Goal: Information Seeking & Learning: Find specific page/section

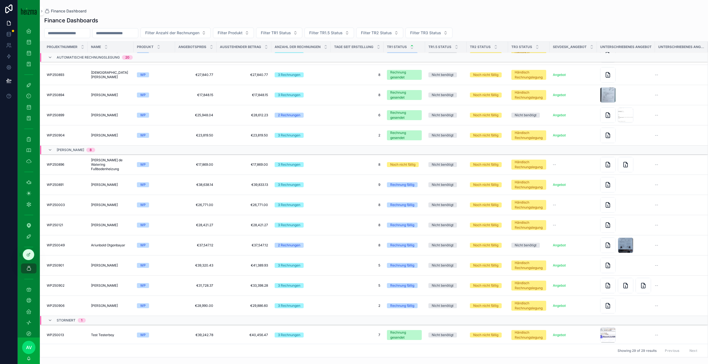
scroll to position [323, 0]
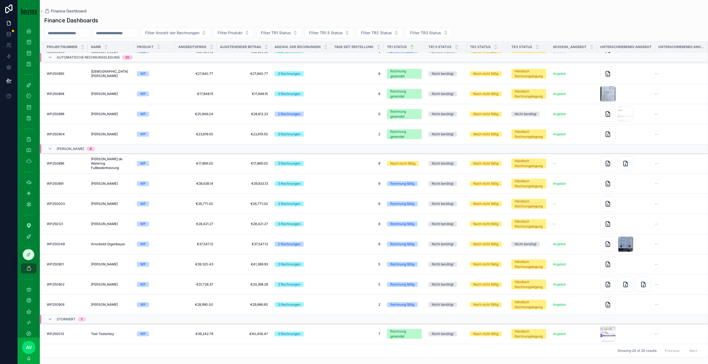
click at [341, 296] on td "2 2" at bounding box center [357, 305] width 53 height 20
click at [97, 300] on td "[PERSON_NAME] [PERSON_NAME]" at bounding box center [111, 305] width 46 height 20
click at [106, 304] on span "[PERSON_NAME]" at bounding box center [104, 305] width 27 height 4
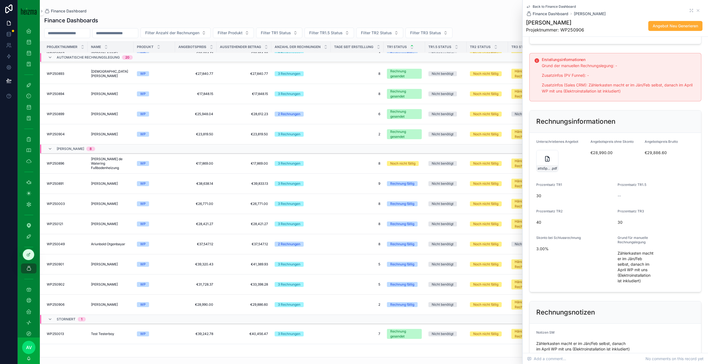
scroll to position [95, 0]
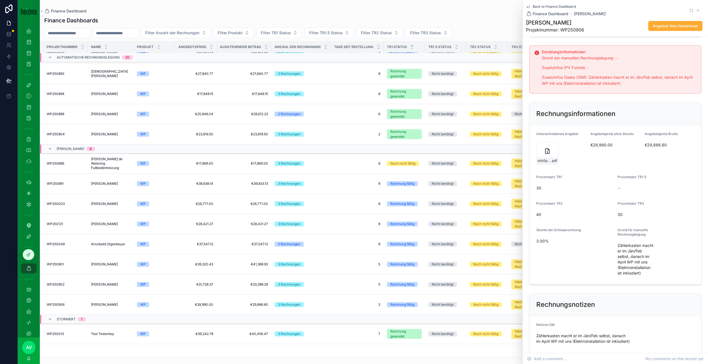
click at [541, 164] on div "atts5pgMoLrEya6tw11325-ANG-7754-Hatzenbichler-2024-12-04_SIG .pdf" at bounding box center [547, 153] width 22 height 22
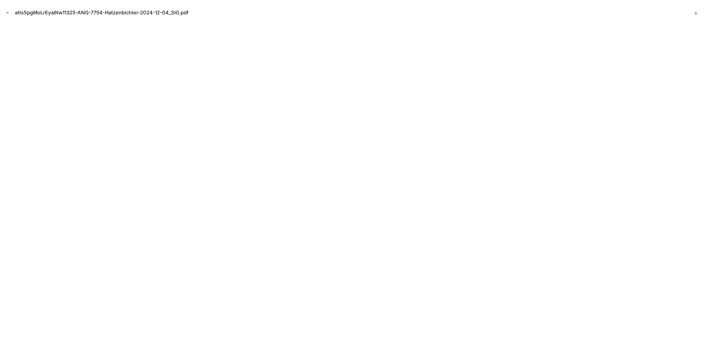
click at [7, 13] on icon "Close modal" at bounding box center [8, 13] width 4 height 4
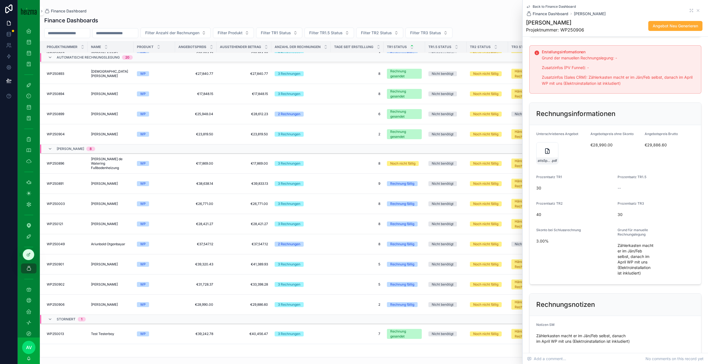
click at [546, 154] on icon "scrollable content" at bounding box center [547, 151] width 7 height 7
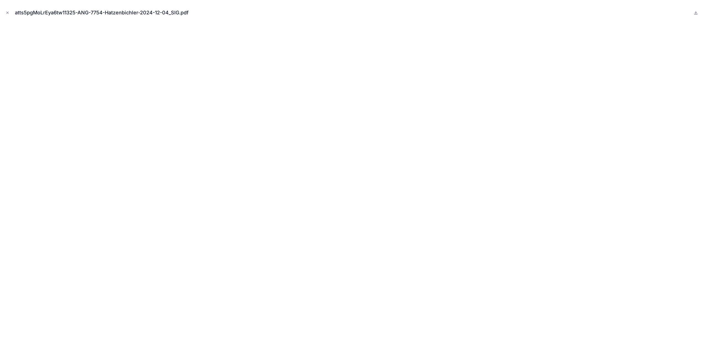
click at [6, 13] on icon "Close modal" at bounding box center [8, 13] width 4 height 4
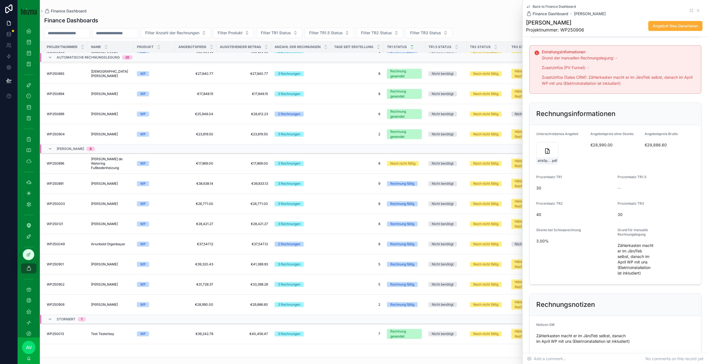
click at [8, 13] on icon at bounding box center [8, 8] width 11 height 9
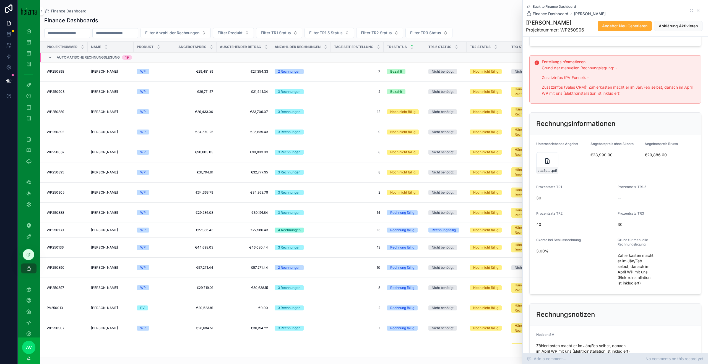
scroll to position [90, 0]
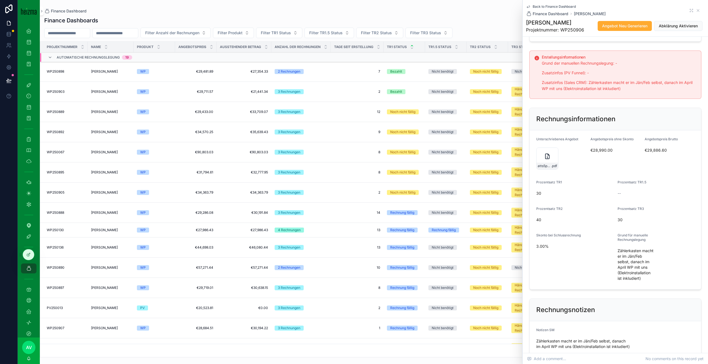
click at [620, 279] on span "Zählerkasten macht er im Jän/Feb selbst, danach im April WP mit uns (Elektroins…" at bounding box center [635, 264] width 36 height 33
click at [541, 170] on div "atts5pgMoLrEya6tw11325-ANG-7754-Hatzenbichler-2024-12-04_SIG .pdf" at bounding box center [547, 159] width 22 height 22
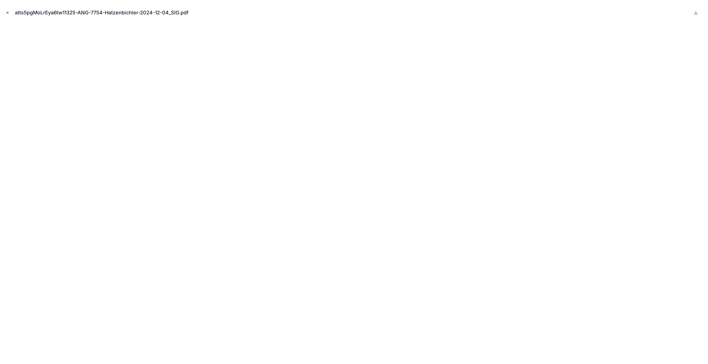
click at [10, 14] on button "Close modal" at bounding box center [7, 13] width 6 height 6
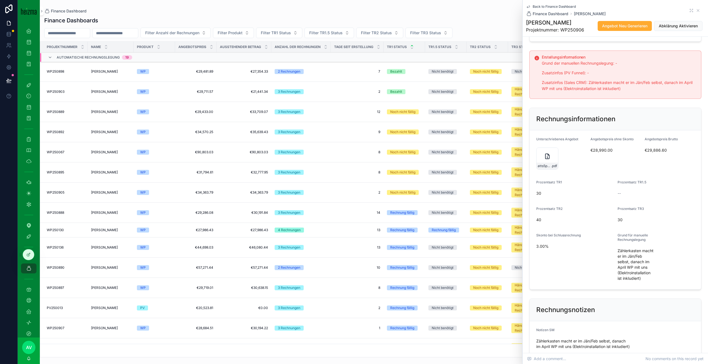
scroll to position [90, 0]
click at [700, 10] on div "Back to Finance Dashboard Finance Dashboard Harald Hatzenbichler" at bounding box center [615, 10] width 179 height 12
click at [698, 10] on icon "scrollable content" at bounding box center [697, 10] width 4 height 4
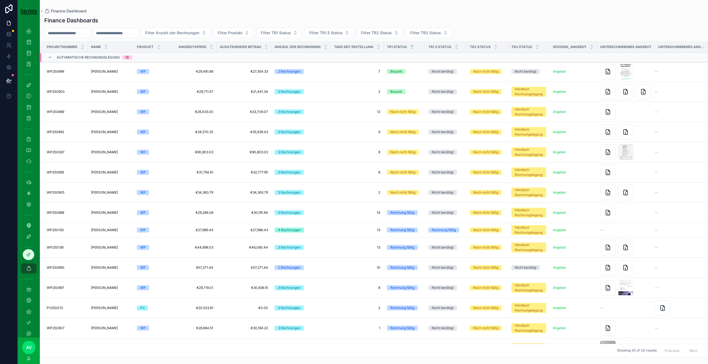
scroll to position [352, 0]
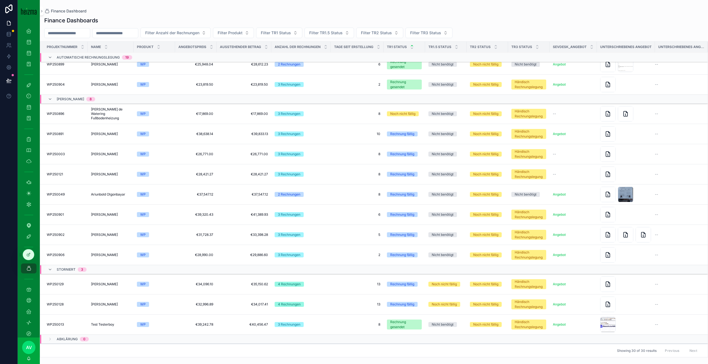
click at [116, 234] on span "[PERSON_NAME]" at bounding box center [104, 235] width 27 height 4
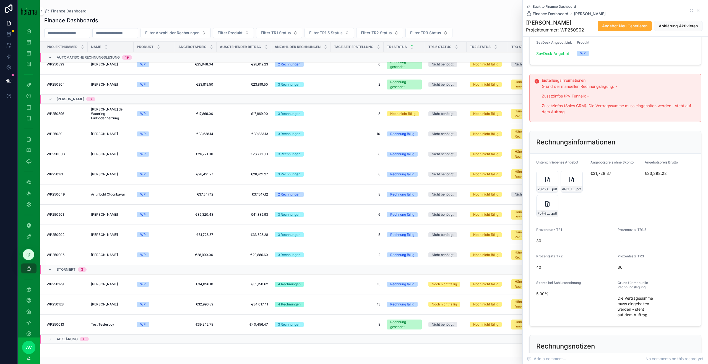
scroll to position [69, 0]
click at [547, 176] on icon "scrollable content" at bounding box center [547, 177] width 7 height 7
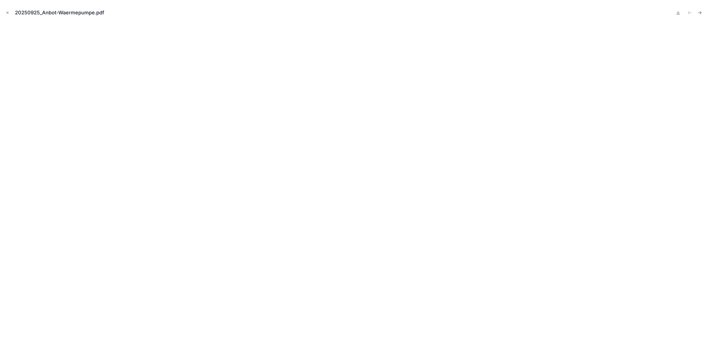
click at [11, 12] on div "20250925_Anbot-Waermepumpe.pdf" at bounding box center [353, 12] width 699 height 17
click at [7, 12] on icon "Close modal" at bounding box center [8, 13] width 2 height 2
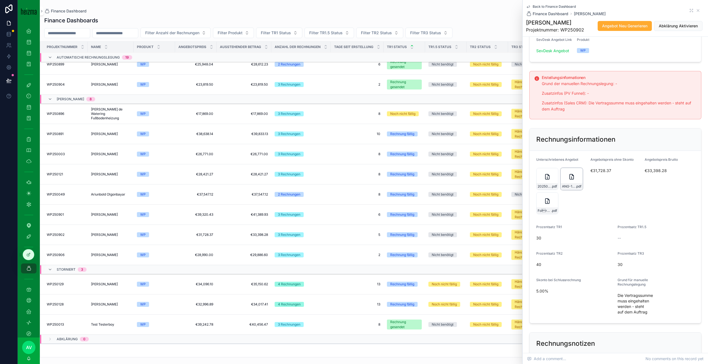
click at [573, 179] on icon "scrollable content" at bounding box center [571, 176] width 4 height 5
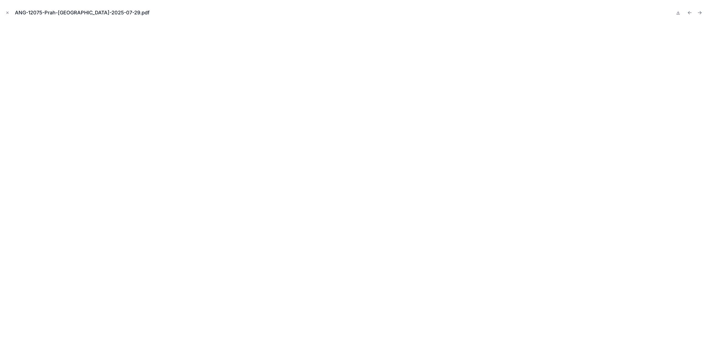
click at [12, 12] on div "ANG-12075-Prah-Altenhuber-2025-07-29.pdf" at bounding box center [353, 12] width 699 height 17
click at [5, 12] on button "Close modal" at bounding box center [7, 13] width 6 height 6
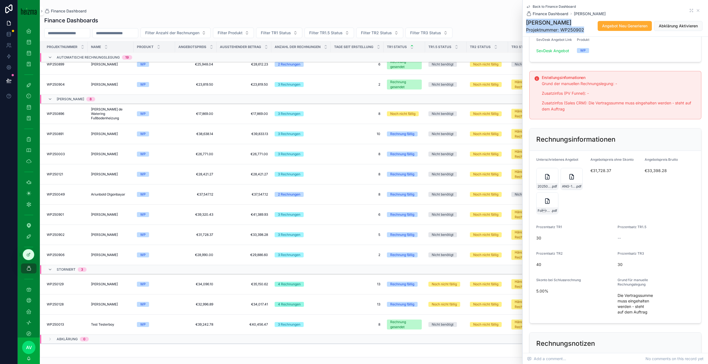
drag, startPoint x: 590, startPoint y: 24, endPoint x: 527, endPoint y: 23, distance: 63.6
click at [527, 23] on div "Almut Prah-Altenhuber Projektnummer: WP250902 Angebot Neu Generieren Abklärung …" at bounding box center [615, 26] width 179 height 14
click at [526, 23] on h1 "[PERSON_NAME]" at bounding box center [555, 23] width 58 height 8
drag, startPoint x: 525, startPoint y: 21, endPoint x: 586, endPoint y: 20, distance: 60.3
click at [584, 20] on h1 "[PERSON_NAME]" at bounding box center [555, 23] width 58 height 8
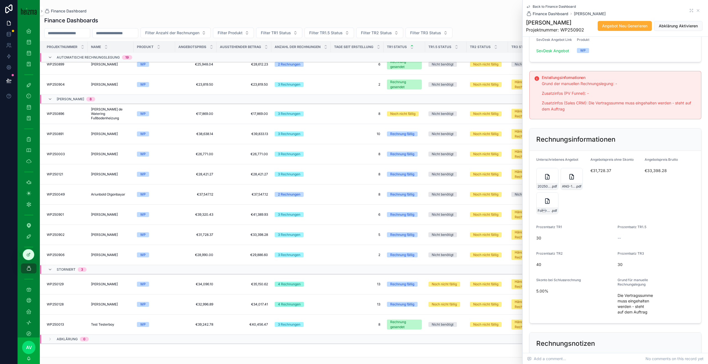
copy h1 "[PERSON_NAME]"
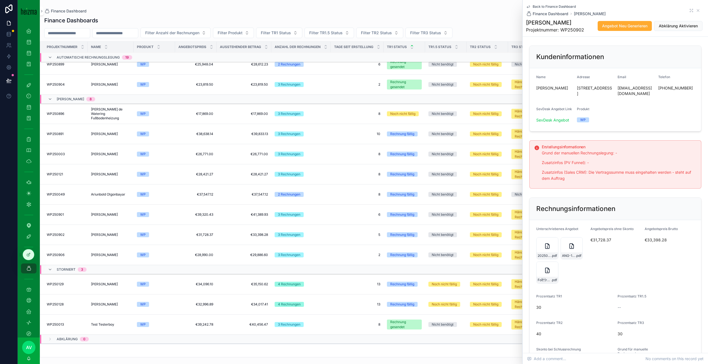
click at [655, 50] on div "Kundeninformationen" at bounding box center [614, 57] width 171 height 22
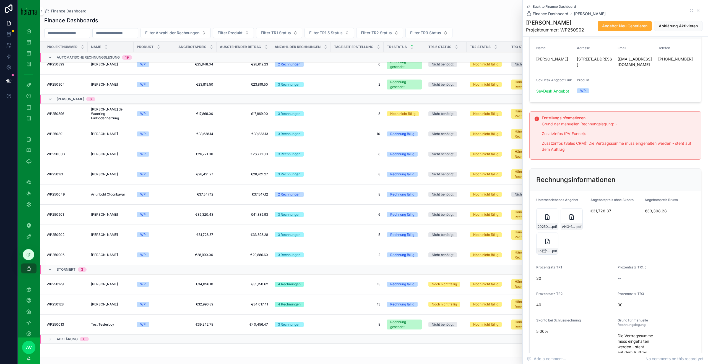
scroll to position [32, 0]
click at [552, 219] on div "20250925_Anbot-Waermepumpe .pdf" at bounding box center [547, 217] width 22 height 22
click at [569, 217] on icon "scrollable content" at bounding box center [571, 214] width 4 height 5
click at [542, 210] on div "20250925_Anbot-Waermepumpe .pdf" at bounding box center [547, 217] width 22 height 22
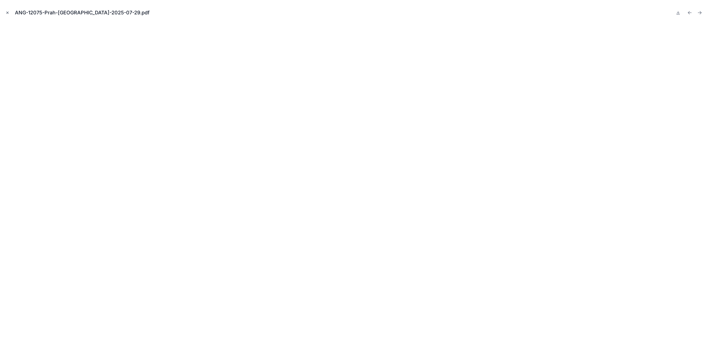
click at [7, 12] on icon "Close modal" at bounding box center [8, 13] width 2 height 2
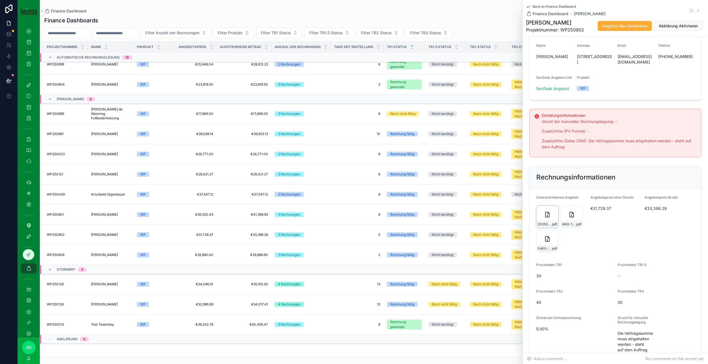
click at [544, 216] on icon "scrollable content" at bounding box center [547, 214] width 7 height 7
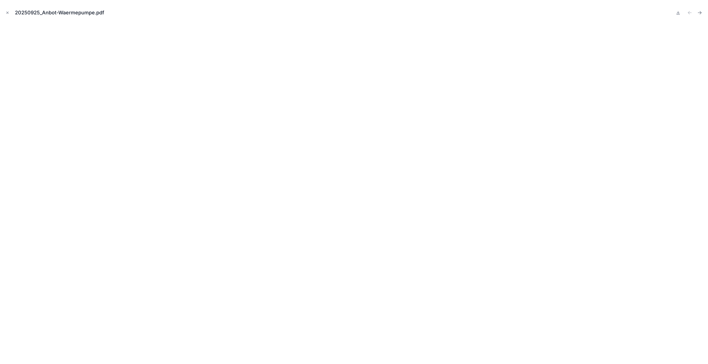
click at [5, 11] on button "Close modal" at bounding box center [7, 13] width 6 height 6
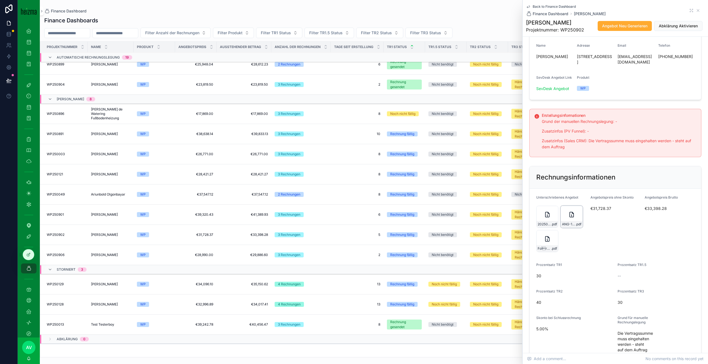
click at [569, 210] on div "ANG-12075-Prah-Altenhuber-2025-07-29 .pdf" at bounding box center [571, 217] width 22 height 22
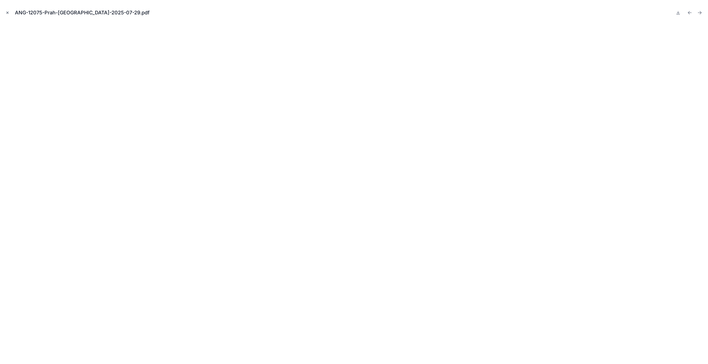
click at [9, 10] on button "Close modal" at bounding box center [7, 13] width 6 height 6
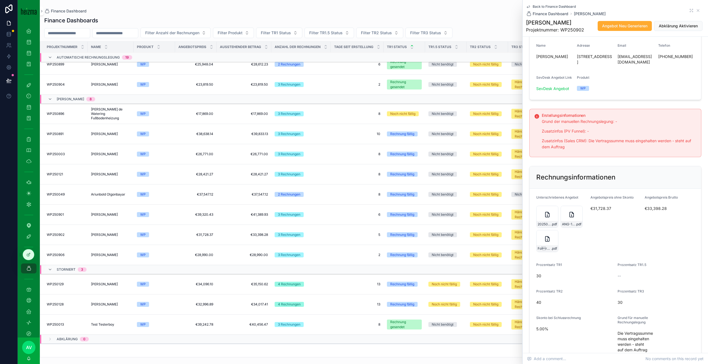
click at [533, 21] on h1 "[PERSON_NAME]" at bounding box center [555, 23] width 58 height 8
copy h1 "[PERSON_NAME]"
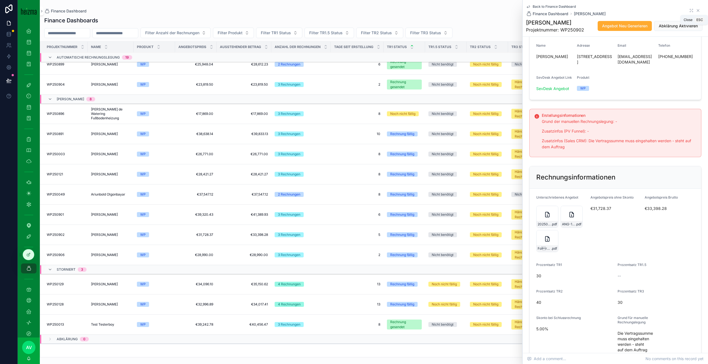
click at [699, 8] on icon "scrollable content" at bounding box center [697, 10] width 4 height 4
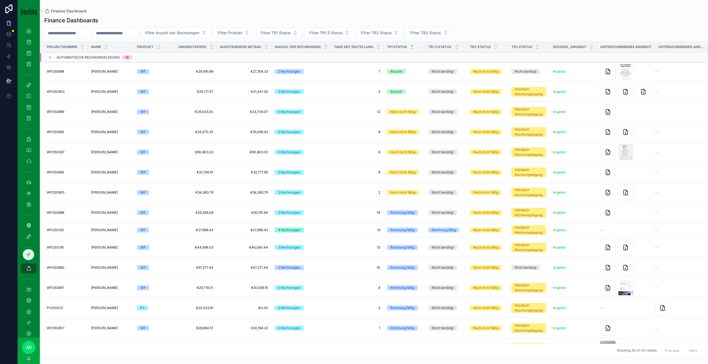
scroll to position [352, 0]
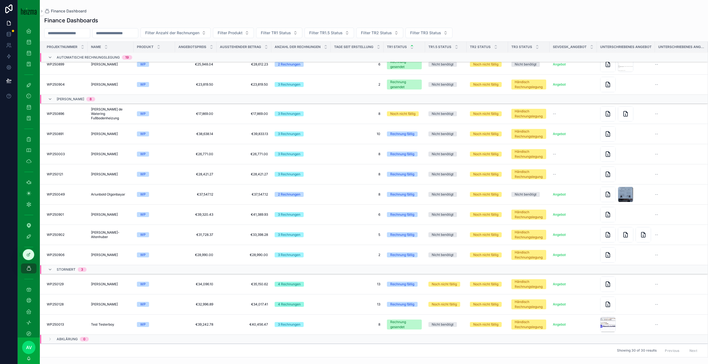
click at [85, 238] on td "WP250902 WP250902" at bounding box center [64, 235] width 48 height 20
click at [101, 234] on span "[PERSON_NAME]" at bounding box center [110, 235] width 39 height 9
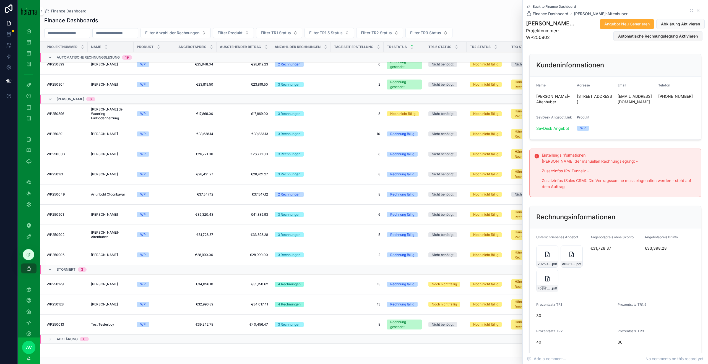
click at [635, 34] on span "Automatische Rechnungslegung Aktivieren" at bounding box center [658, 36] width 80 height 6
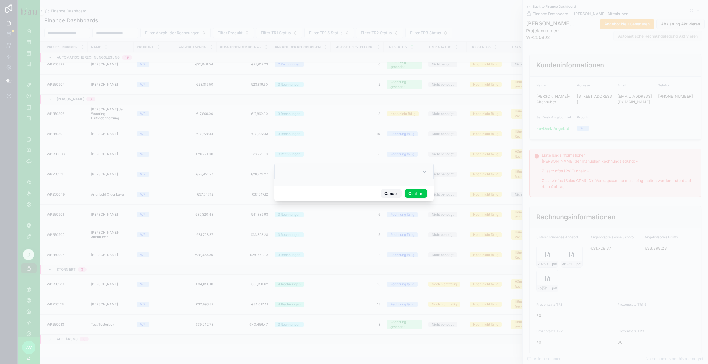
click at [395, 194] on button "Cancel" at bounding box center [391, 193] width 20 height 9
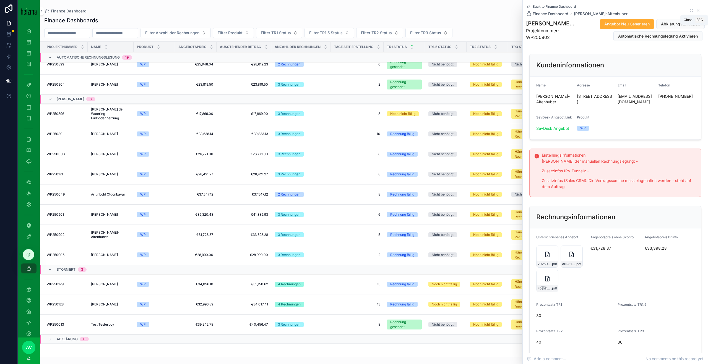
click at [696, 8] on div "Back to Finance Dashboard Finance Dashboard Almut Prah-Altenhuber" at bounding box center [615, 10] width 179 height 12
click at [699, 9] on icon "scrollable content" at bounding box center [697, 10] width 4 height 4
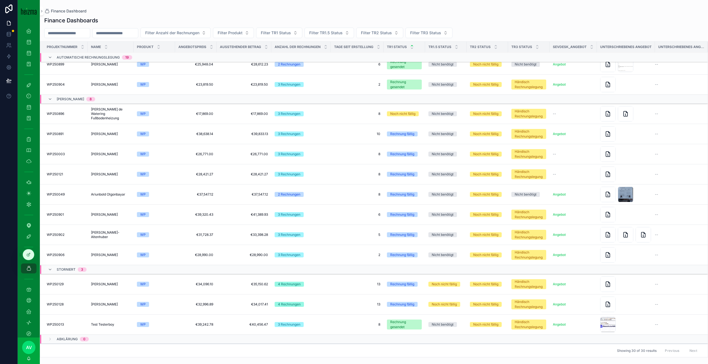
scroll to position [352, 0]
click at [100, 256] on span "[PERSON_NAME]" at bounding box center [104, 255] width 27 height 4
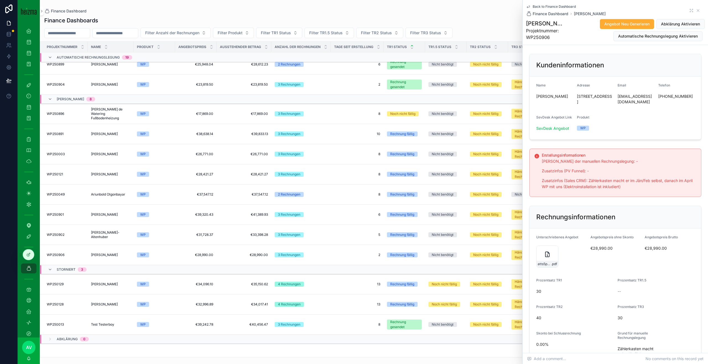
click at [551, 99] on span "[PERSON_NAME]" at bounding box center [554, 97] width 36 height 6
copy span "Hatzenbichler"
click at [682, 37] on span "Automatische Rechnungslegung Aktivieren" at bounding box center [658, 36] width 80 height 6
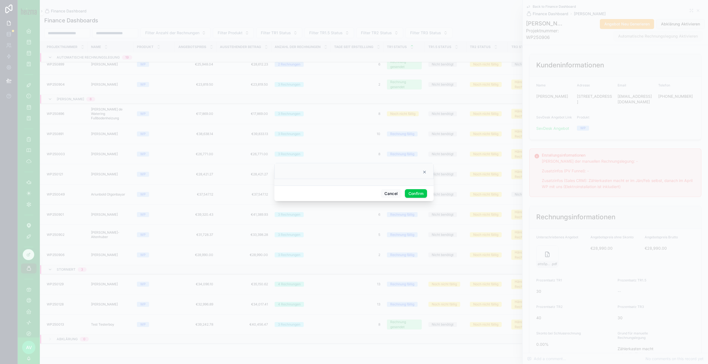
click at [428, 169] on div at bounding box center [353, 171] width 159 height 16
click at [425, 173] on icon at bounding box center [424, 172] width 4 height 4
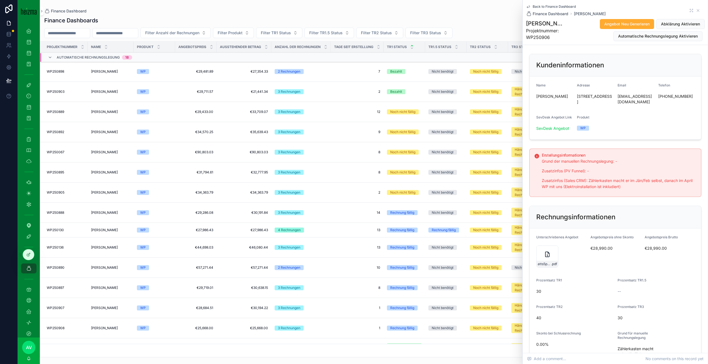
click at [701, 10] on div "Back to Finance Dashboard Finance Dashboard Harald Hatzenbichler" at bounding box center [615, 10] width 179 height 12
click at [700, 10] on div "Back to Finance Dashboard Finance Dashboard Harald Hatzenbichler" at bounding box center [615, 10] width 179 height 12
click at [699, 11] on icon "scrollable content" at bounding box center [697, 10] width 4 height 4
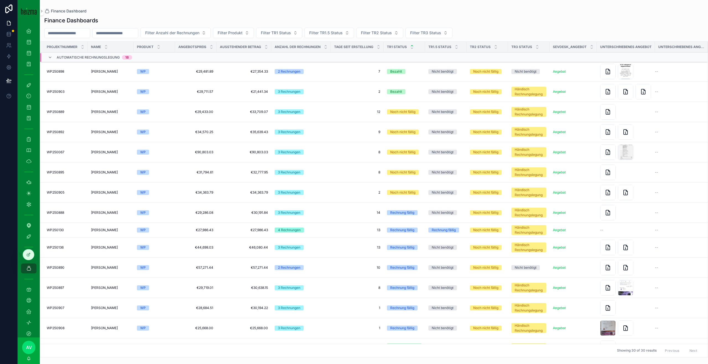
scroll to position [352, 0]
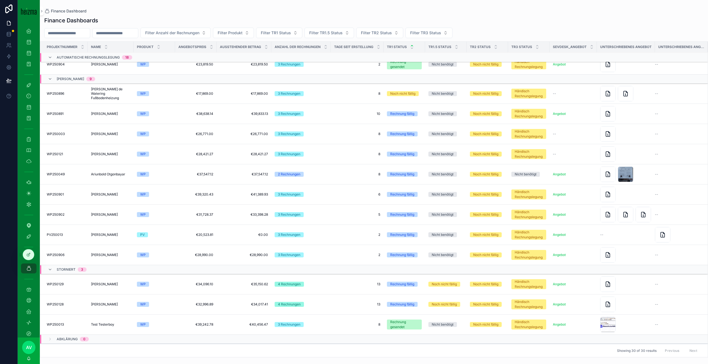
click at [161, 263] on td "WP" at bounding box center [153, 255] width 41 height 20
click at [95, 256] on span "[PERSON_NAME]" at bounding box center [104, 255] width 27 height 4
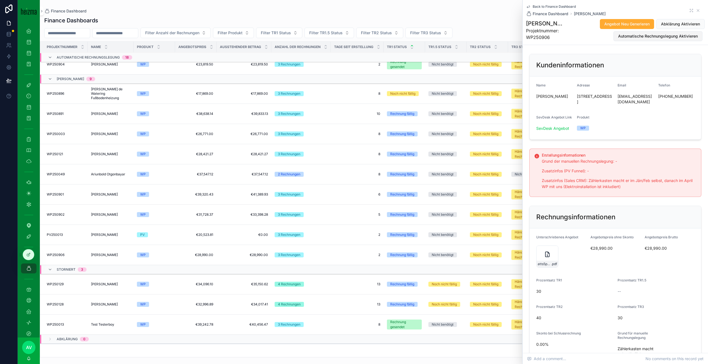
click at [675, 38] on span "Automatische Rechnungslegung Aktivieren" at bounding box center [658, 36] width 80 height 6
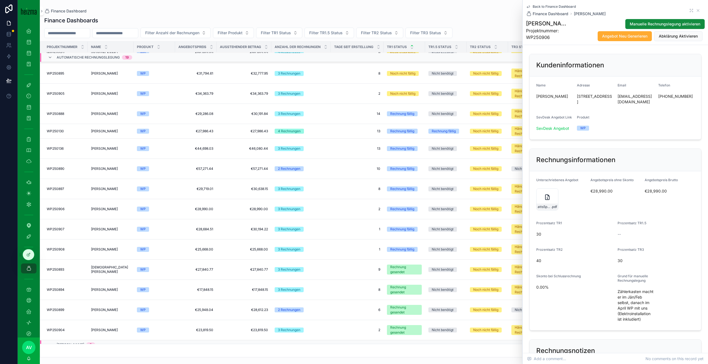
scroll to position [106, 0]
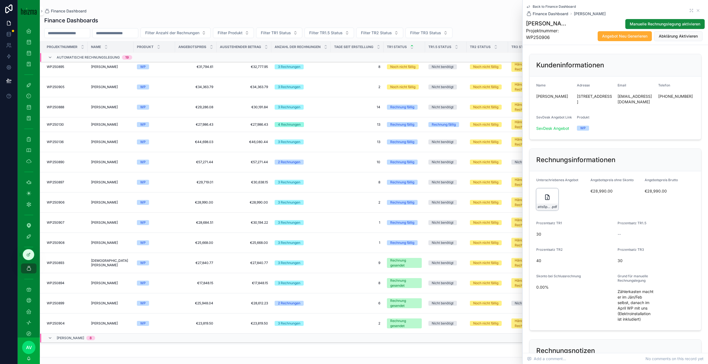
click at [544, 201] on icon "scrollable content" at bounding box center [547, 197] width 7 height 7
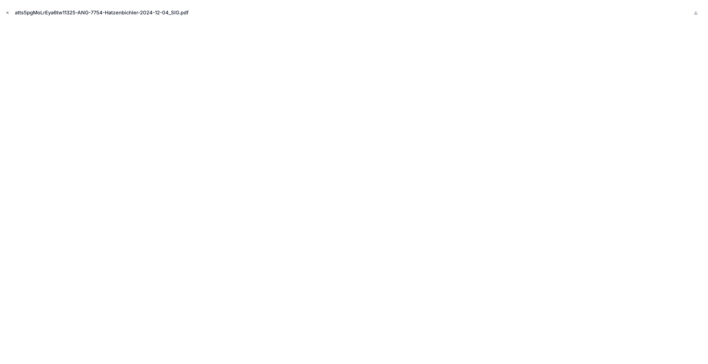
click at [7, 14] on icon "Close modal" at bounding box center [8, 13] width 4 height 4
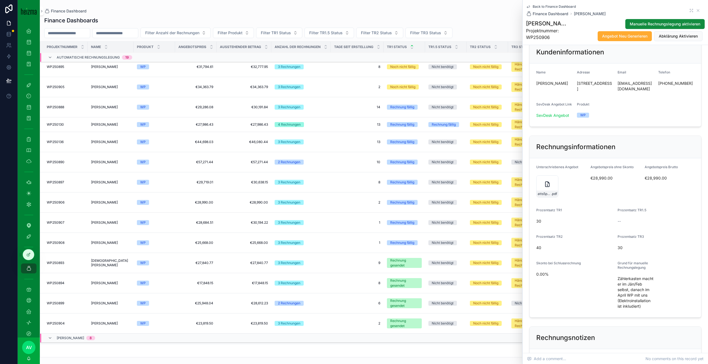
scroll to position [12, 0]
click at [699, 9] on icon "scrollable content" at bounding box center [697, 10] width 4 height 4
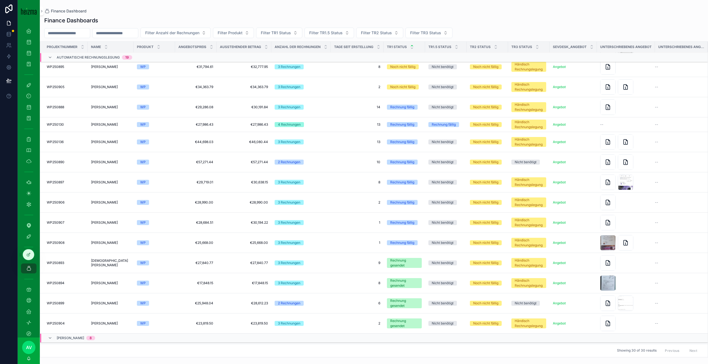
scroll to position [154, 0]
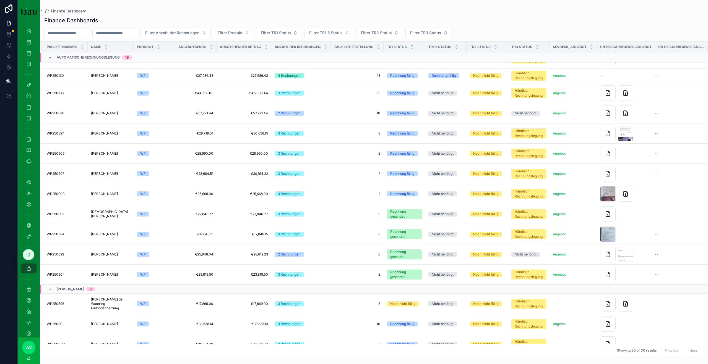
click at [124, 216] on div "[DEMOGRAPHIC_DATA][PERSON_NAME] [DEMOGRAPHIC_DATA][PERSON_NAME]" at bounding box center [110, 214] width 39 height 9
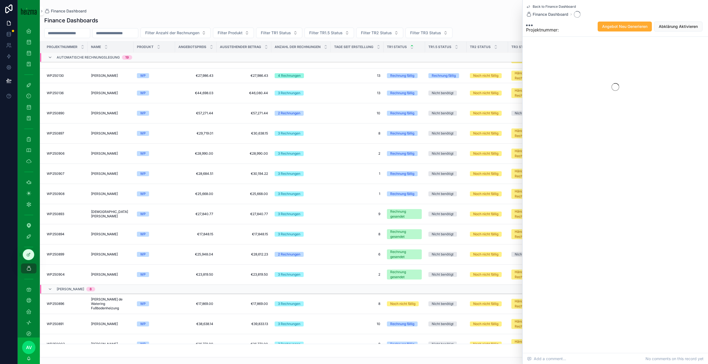
click at [131, 151] on td "[PERSON_NAME] [PERSON_NAME]" at bounding box center [111, 154] width 46 height 20
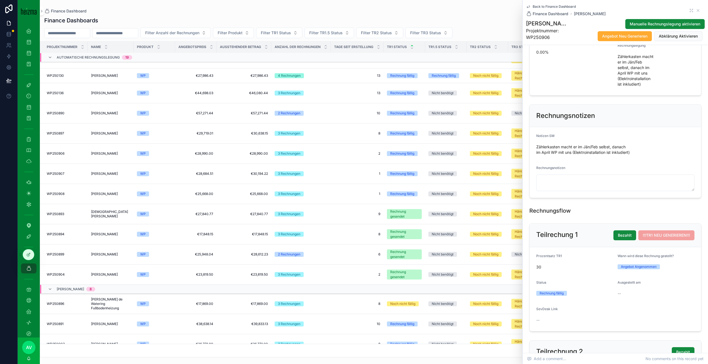
scroll to position [287, 0]
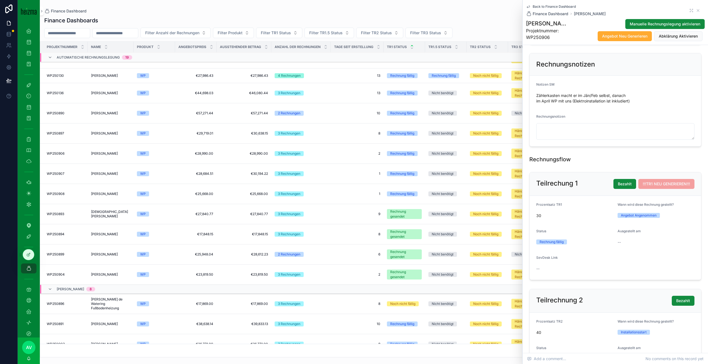
click at [667, 189] on span "!!!TR1 NEU GENERIEREN!!!" at bounding box center [666, 184] width 56 height 10
click at [674, 189] on span "!!!TR1 NEU GENERIEREN!!!" at bounding box center [666, 184] width 56 height 10
click at [674, 213] on form "Prozentsatz TR1 30 Wann wird diese Rechnung gestellt? Angebot Angenommen Status…" at bounding box center [614, 238] width 171 height 84
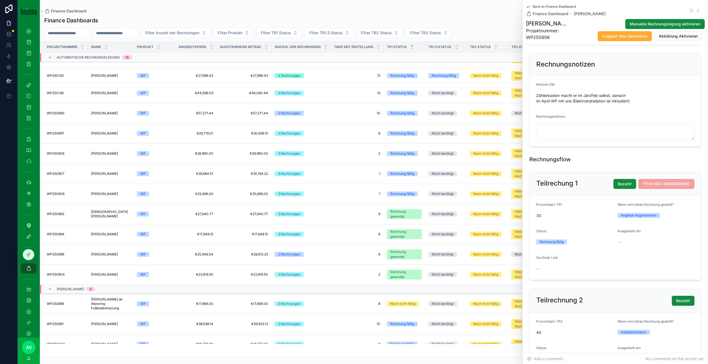
click at [671, 189] on span "!!!TR1 NEU GENERIEREN!!!" at bounding box center [666, 184] width 56 height 10
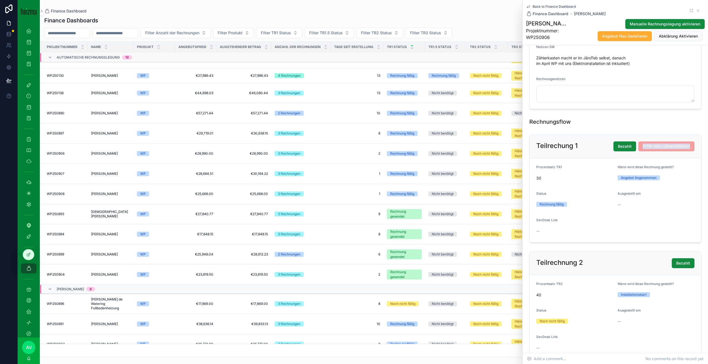
scroll to position [323, 0]
click at [630, 209] on div "--" at bounding box center [635, 206] width 36 height 6
click at [685, 153] on span "!!!TR1 NEU GENERIEREN!!!" at bounding box center [666, 148] width 56 height 10
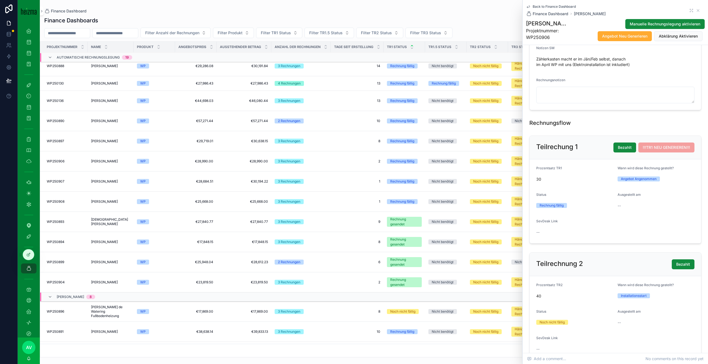
scroll to position [241, 0]
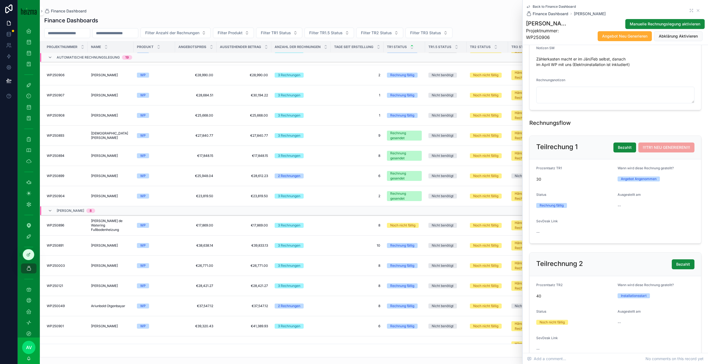
click at [114, 223] on span "[PERSON_NAME] de Watering Fußbodenheizung" at bounding box center [110, 225] width 39 height 13
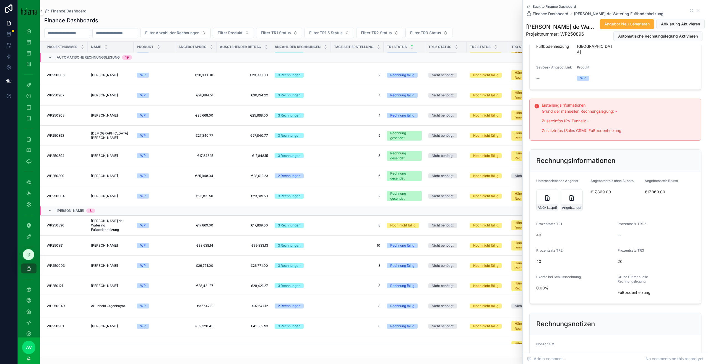
scroll to position [62, 0]
click at [550, 189] on div "ANG-13246-Watering-2025-09-23.pdf_SIG .pdf" at bounding box center [547, 200] width 22 height 22
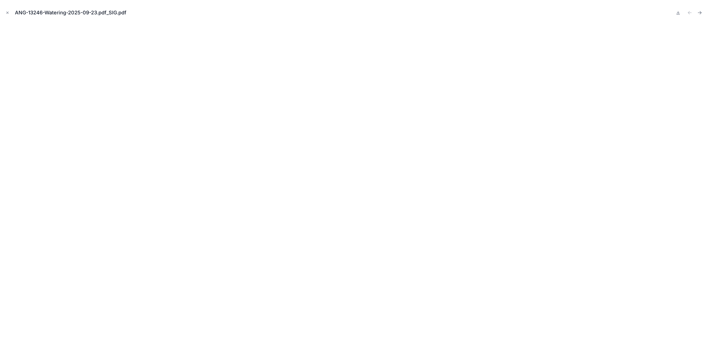
click at [8, 16] on div "ANG-13246-Watering-2025-09-23.pdf_SIG.pdf" at bounding box center [353, 12] width 699 height 17
click at [8, 13] on icon "Close modal" at bounding box center [8, 13] width 2 height 2
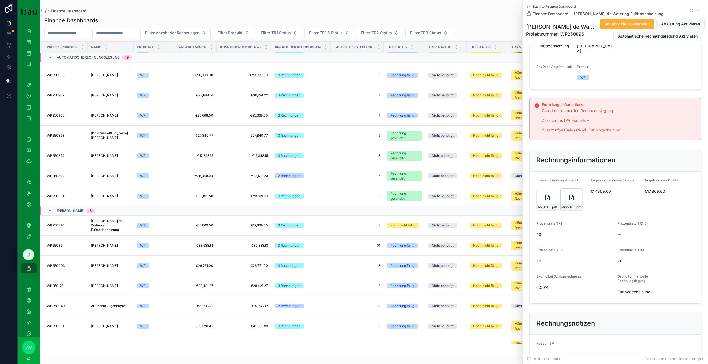
click at [565, 197] on div "Angebot-ANG-335-VandeWatering-23-09-2025-(2)-(2)_SIG .pdf" at bounding box center [571, 200] width 22 height 22
